Goal: Information Seeking & Learning: Learn about a topic

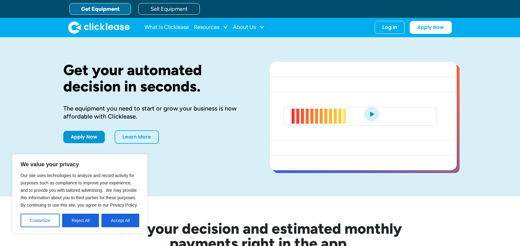
click at [210, 184] on div "Get your automated decision in seconds. The equipment you need to start or grow…" at bounding box center [260, 116] width 394 height 159
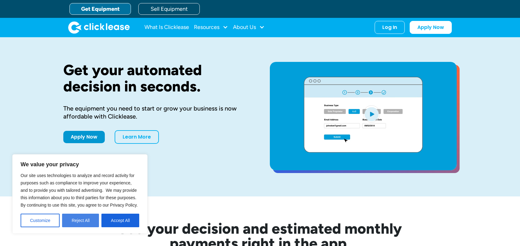
click at [82, 222] on button "Reject All" at bounding box center [80, 220] width 37 height 14
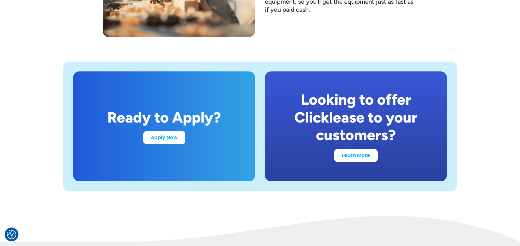
scroll to position [1168, 0]
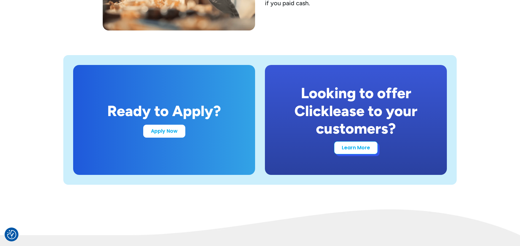
click at [355, 148] on link "Learn More" at bounding box center [356, 147] width 44 height 13
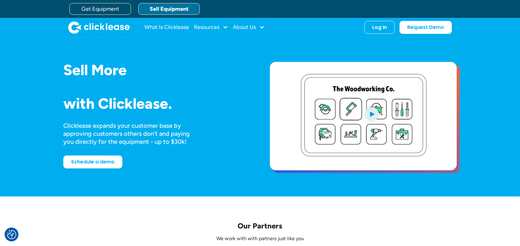
click at [373, 111] on img "open lightbox" at bounding box center [371, 113] width 17 height 17
